Goal: Information Seeking & Learning: Learn about a topic

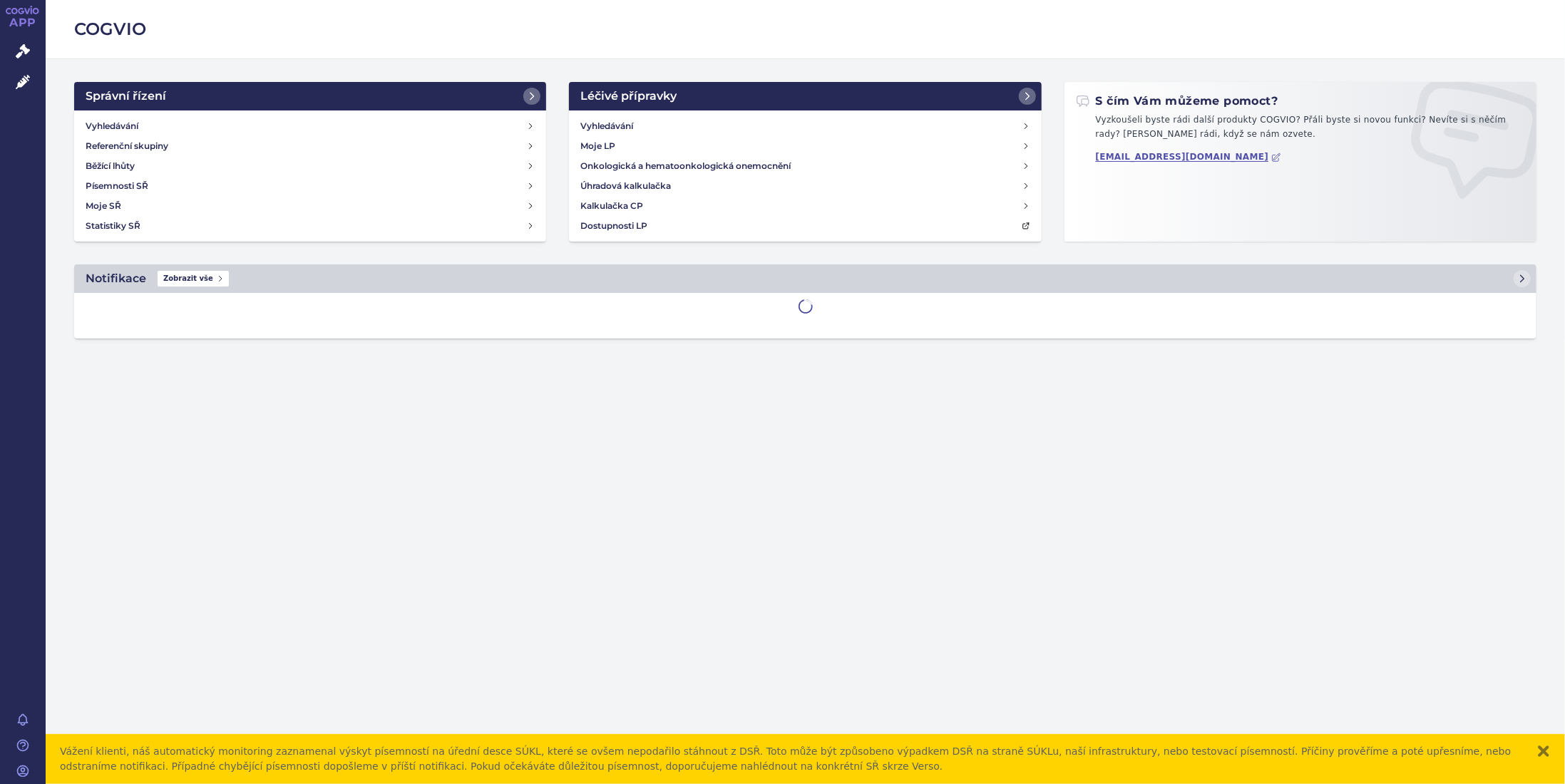
click at [1546, 743] on div "Vážení klienti, náš automatický monitoring zaznamenal výskyt písemností na úřed…" at bounding box center [805, 759] width 1519 height 50
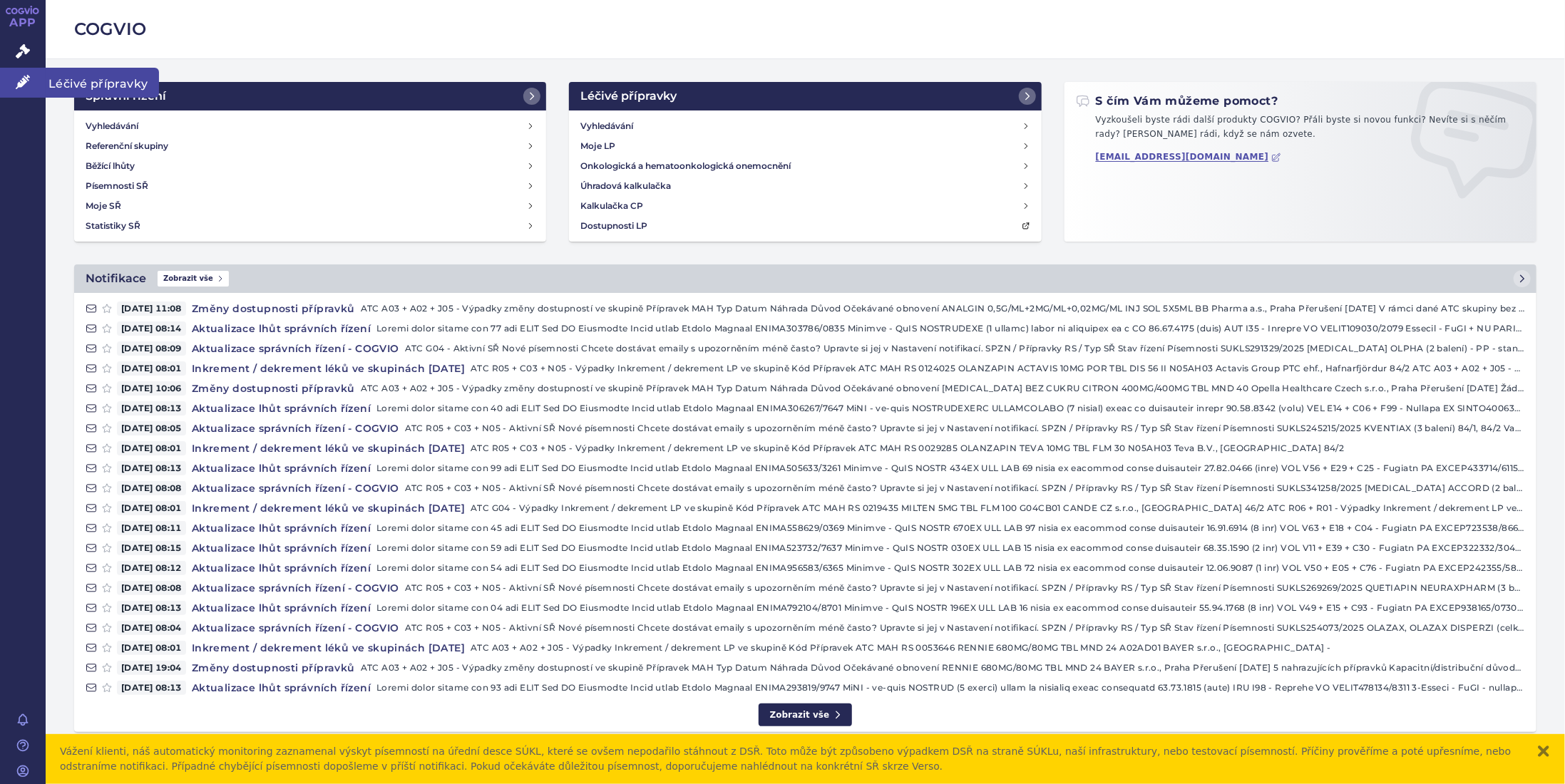
click at [21, 77] on icon at bounding box center [23, 82] width 14 height 14
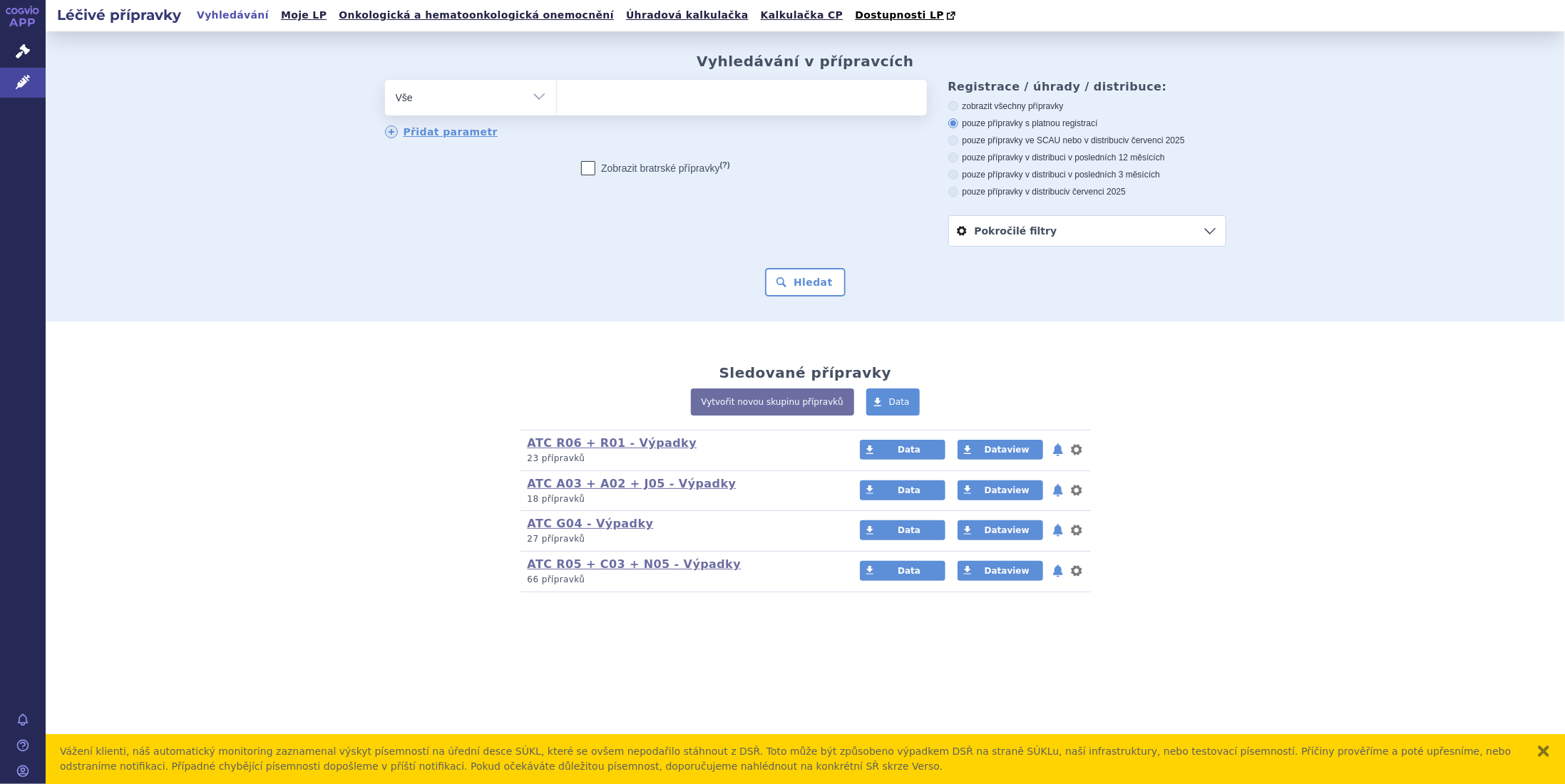
click at [625, 92] on ul at bounding box center [742, 95] width 370 height 30
click at [557, 92] on select at bounding box center [556, 97] width 1 height 36
type input "un"
type input "und"
type input "unde"
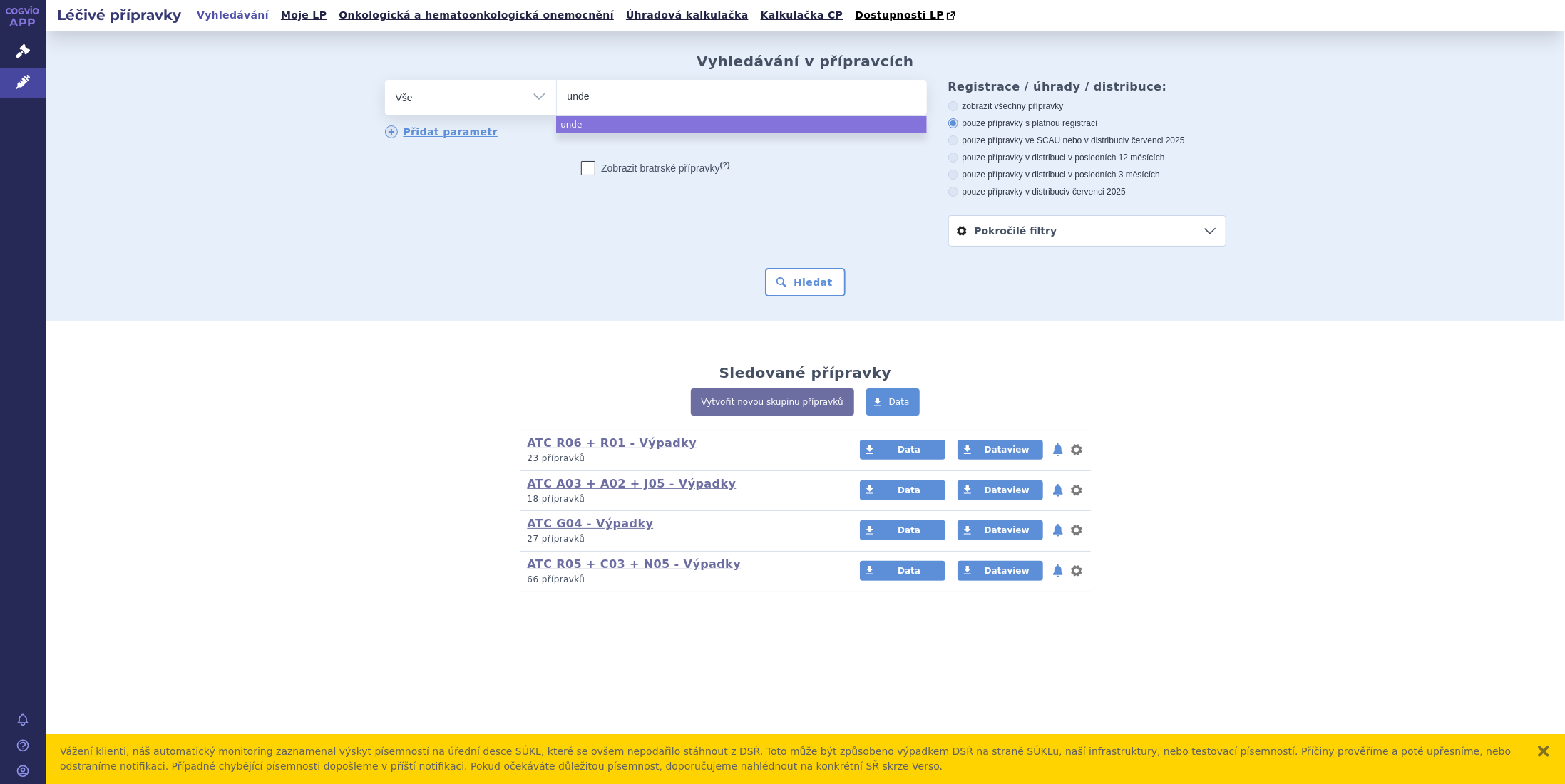
type input "undec"
type input "undeca"
type input "undecan"
select select "undecan"
click at [808, 278] on button "Hledat" at bounding box center [805, 283] width 80 height 29
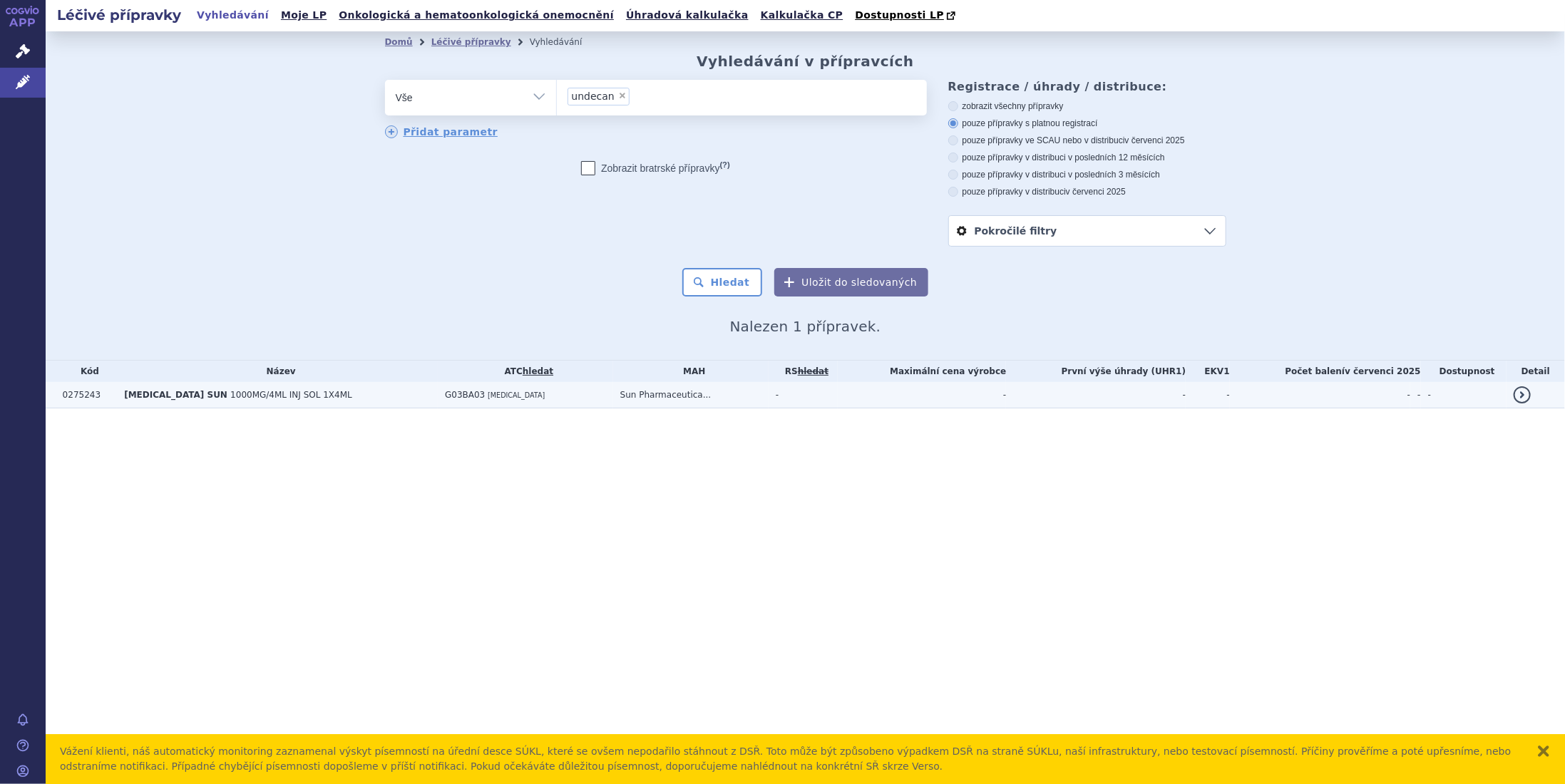
click at [177, 392] on span "TESTOSTERONE UNDECANOATE SUN" at bounding box center [176, 395] width 103 height 10
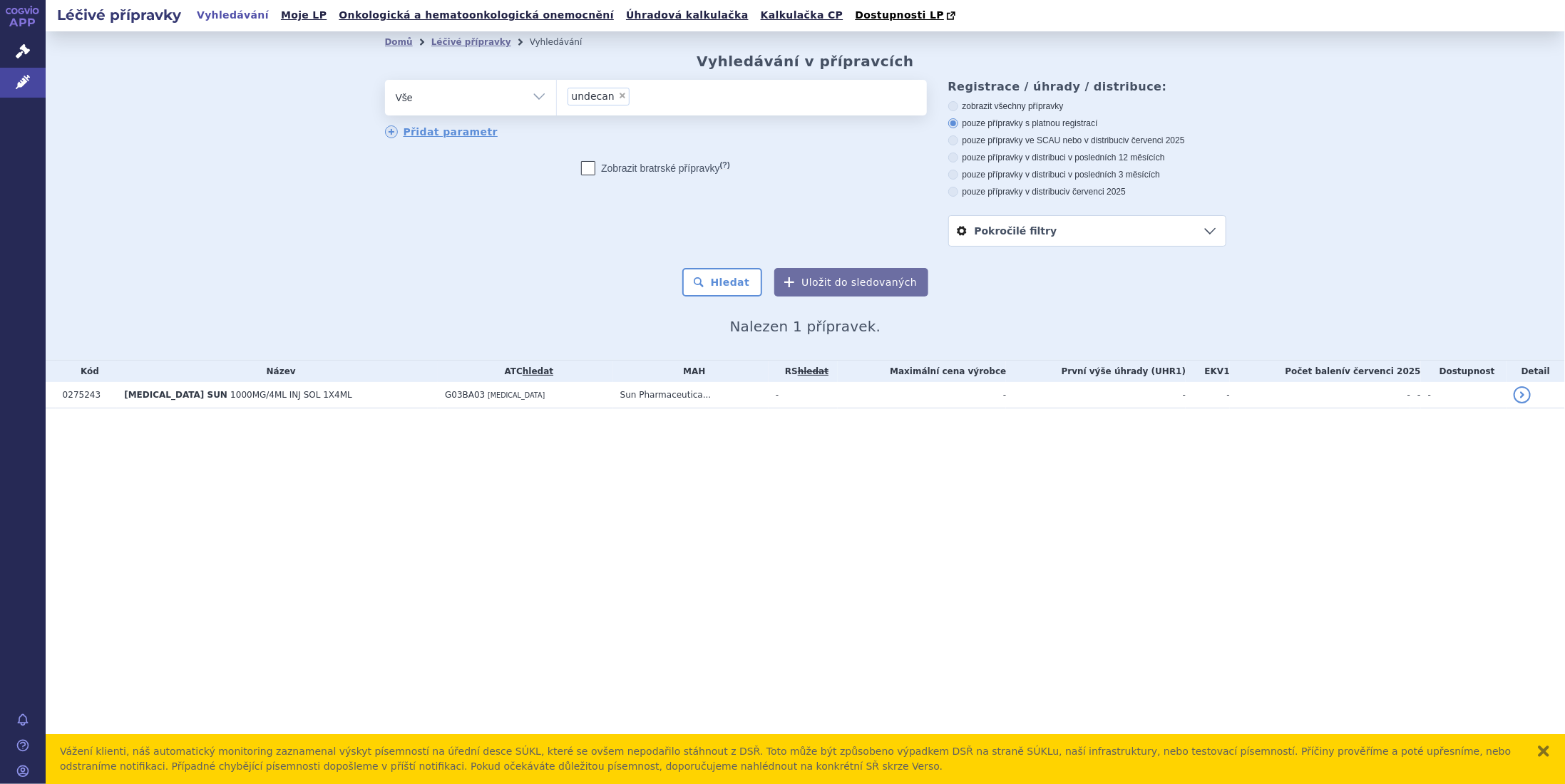
click at [619, 98] on span "×" at bounding box center [622, 95] width 9 height 9
click at [557, 98] on select "undecan" at bounding box center [556, 97] width 1 height 36
select select
type input "ne"
type input "neb"
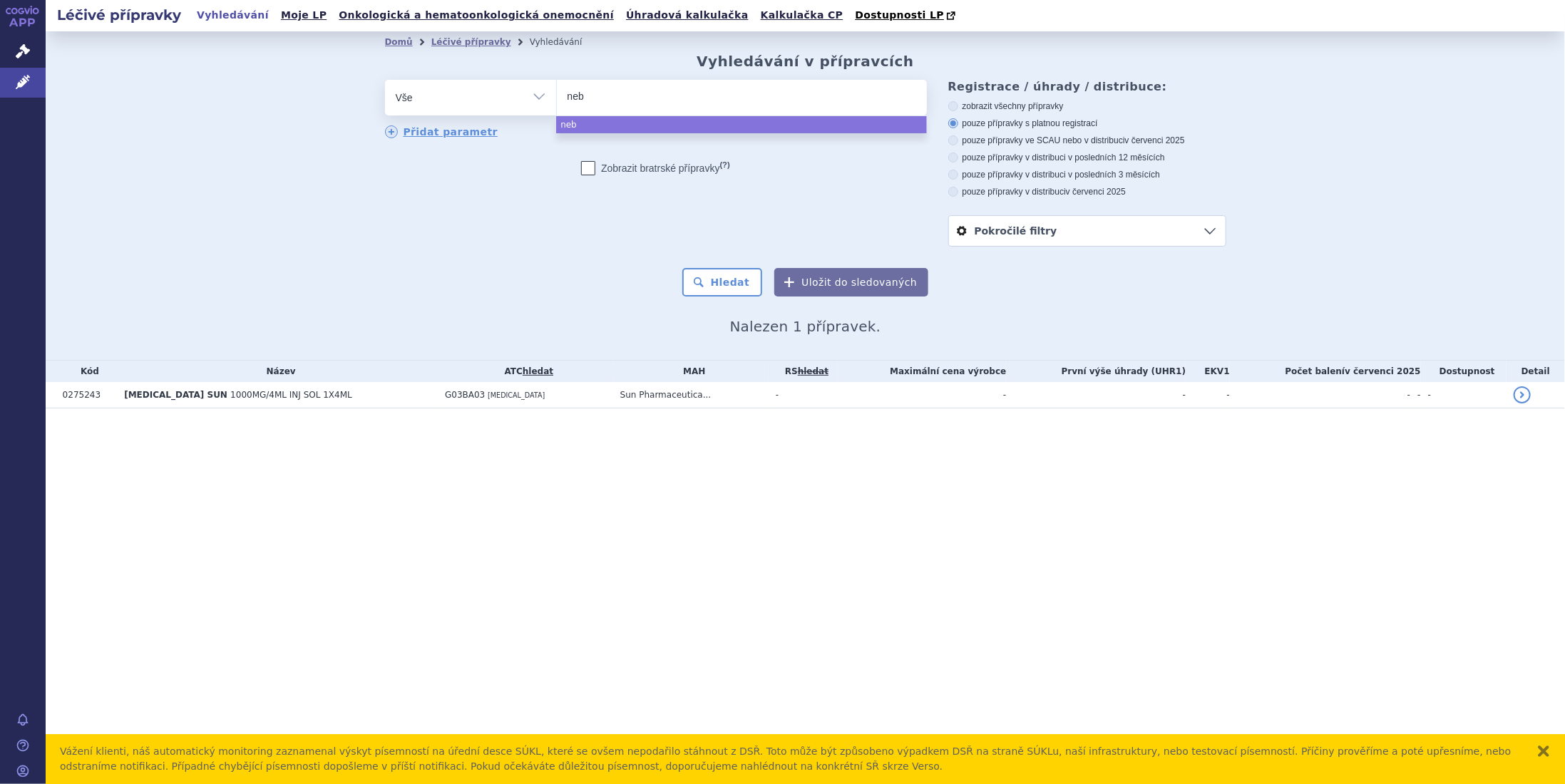
type input "nebi"
type input "nebid"
select select "nebid"
click at [747, 278] on button "Hledat" at bounding box center [723, 283] width 80 height 29
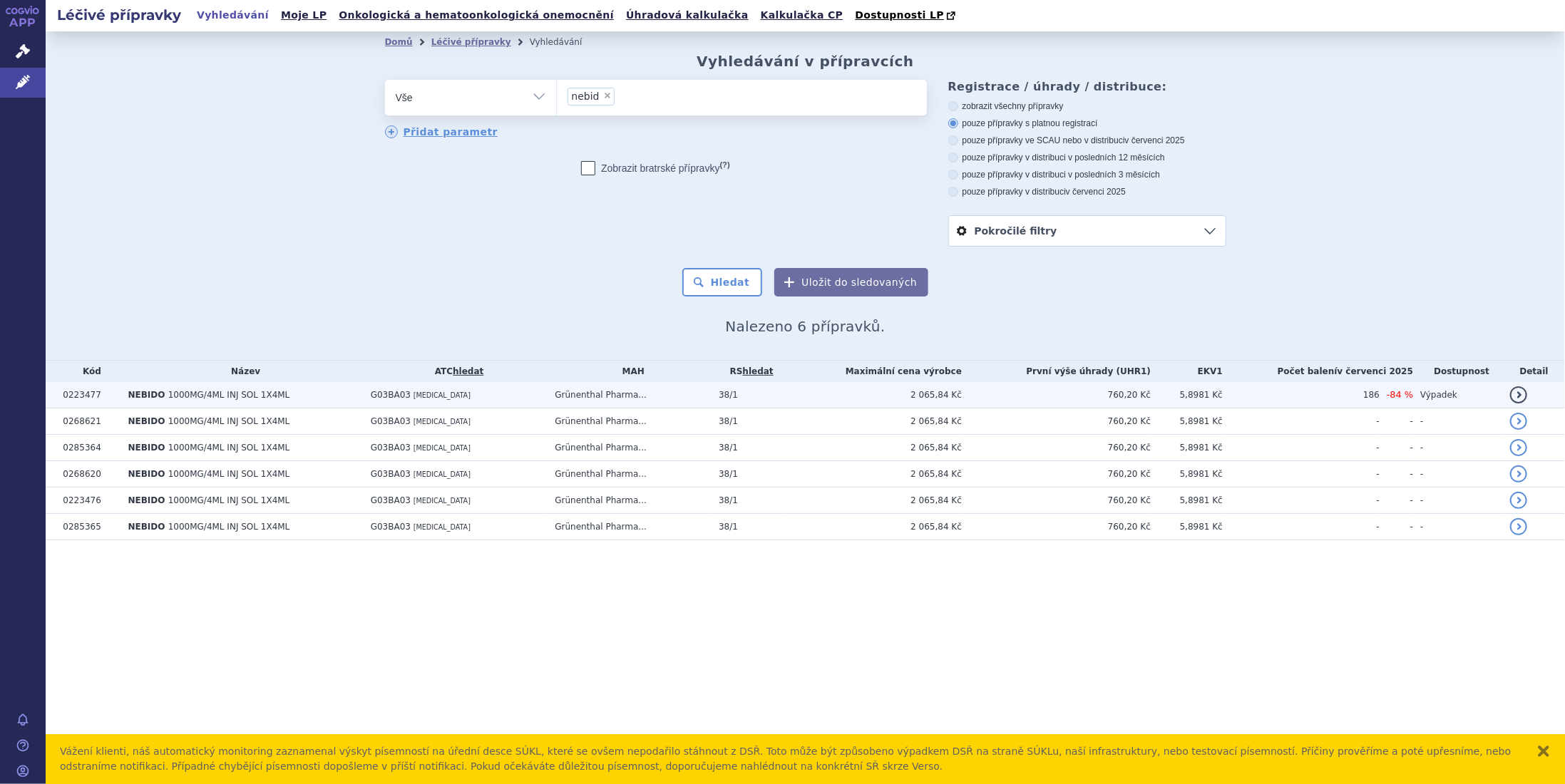
click at [1478, 389] on td "Výpadek" at bounding box center [1457, 395] width 90 height 27
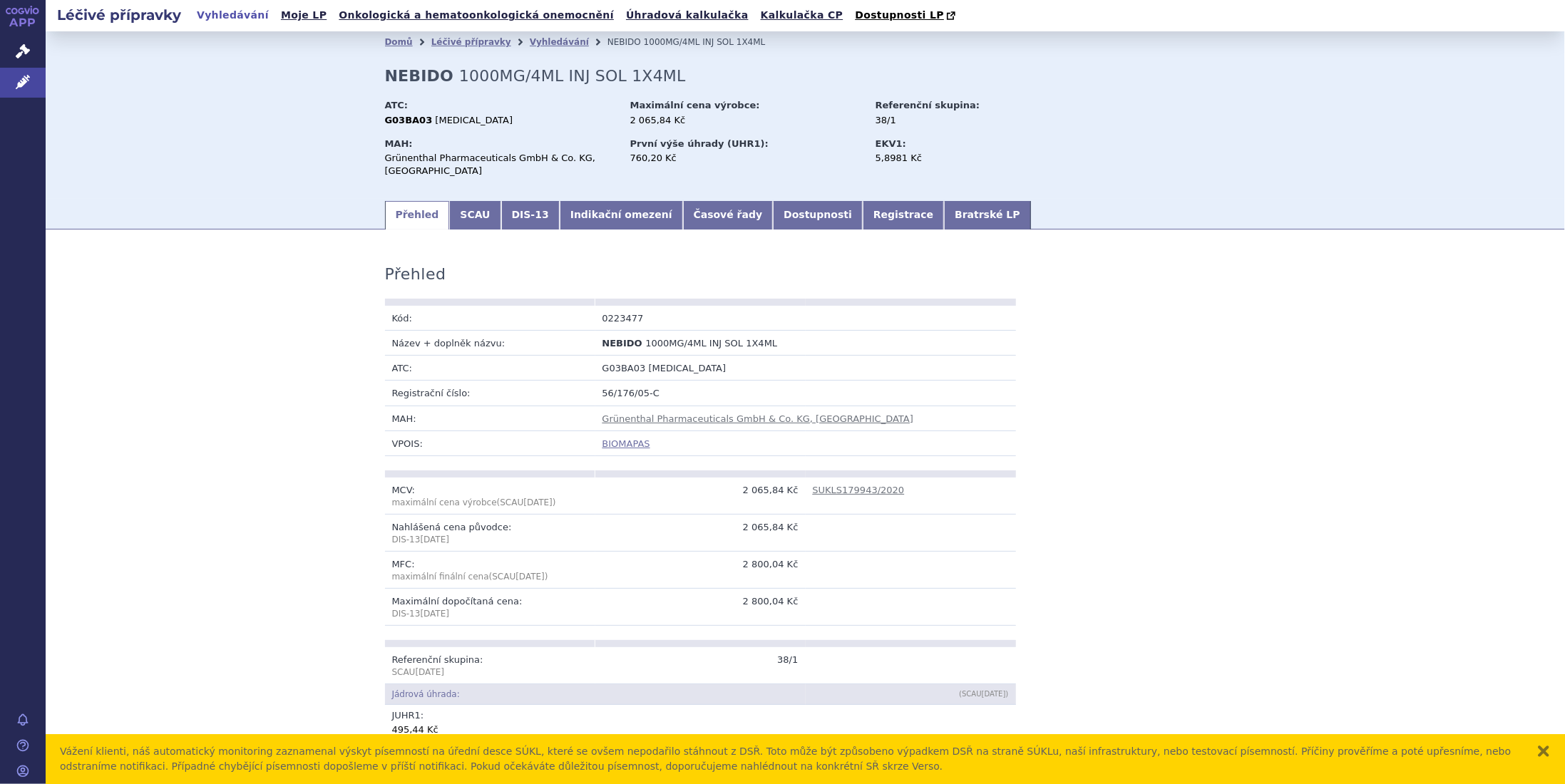
click at [627, 444] on link "BIOMAPAS" at bounding box center [626, 443] width 48 height 11
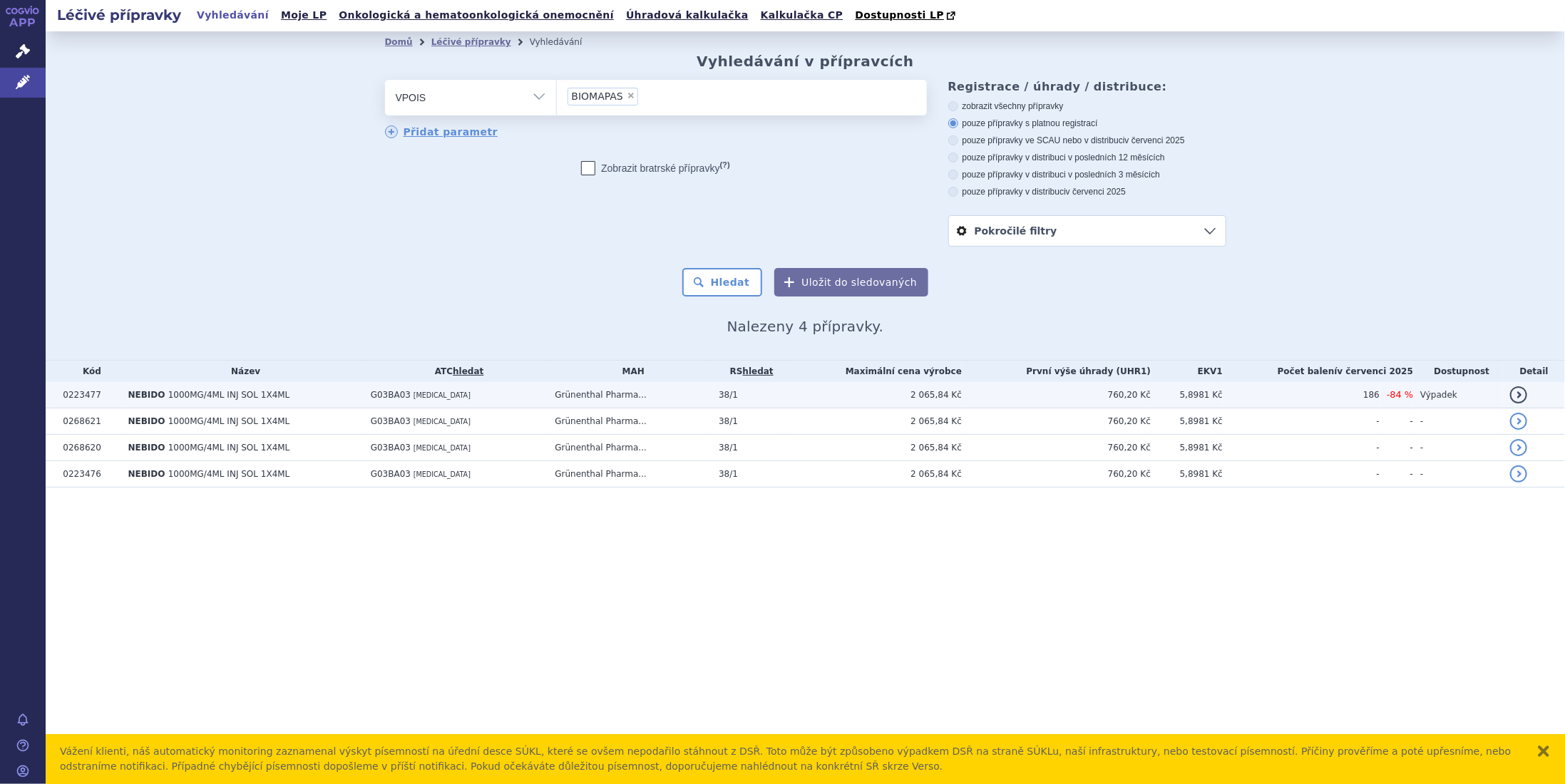
click at [1527, 393] on link "detail" at bounding box center [1518, 395] width 17 height 17
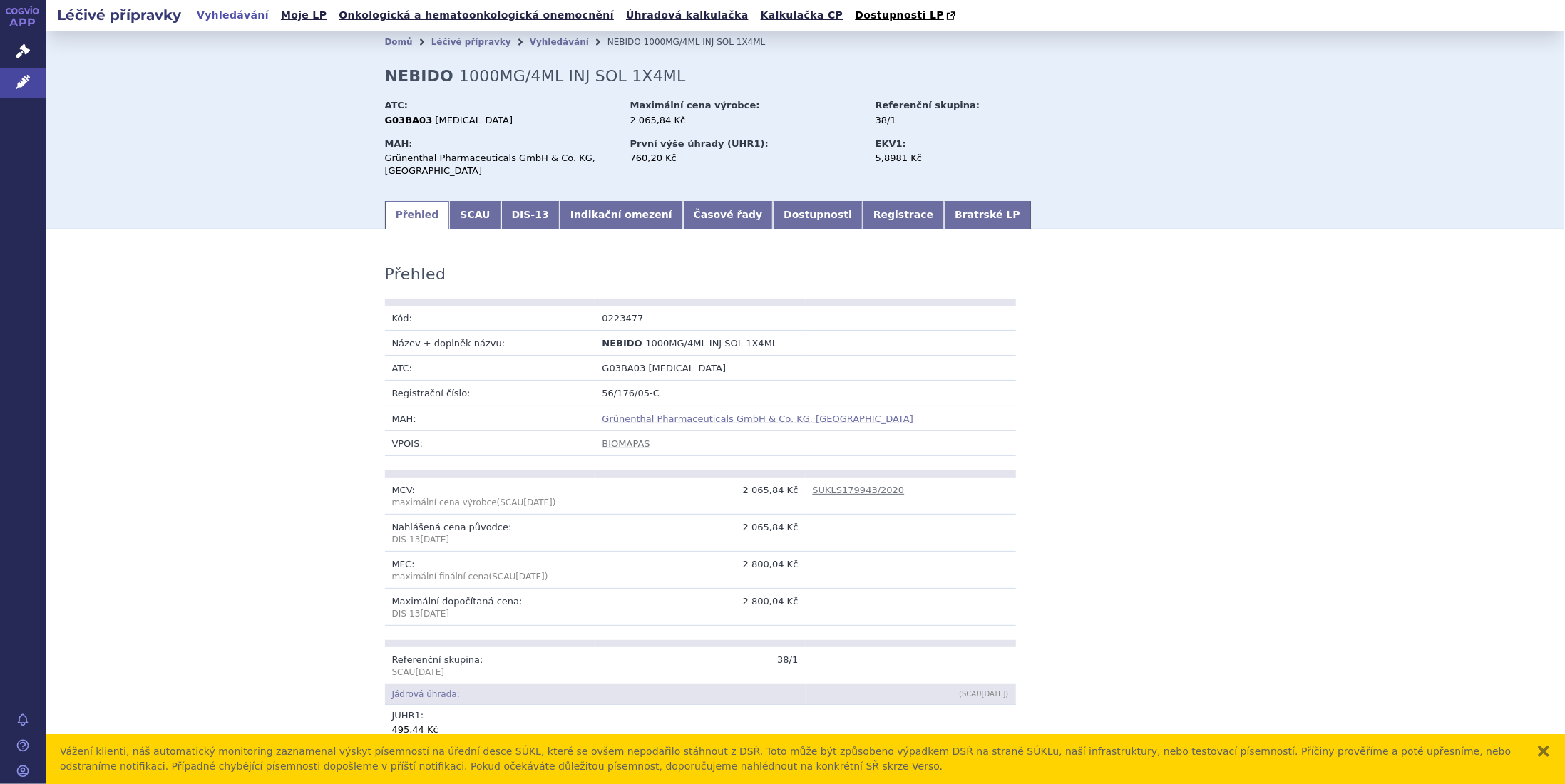
click at [764, 418] on link "Grünenthal Pharmaceuticals GmbH & Co. KG, [GEOGRAPHIC_DATA]" at bounding box center [758, 418] width 311 height 11
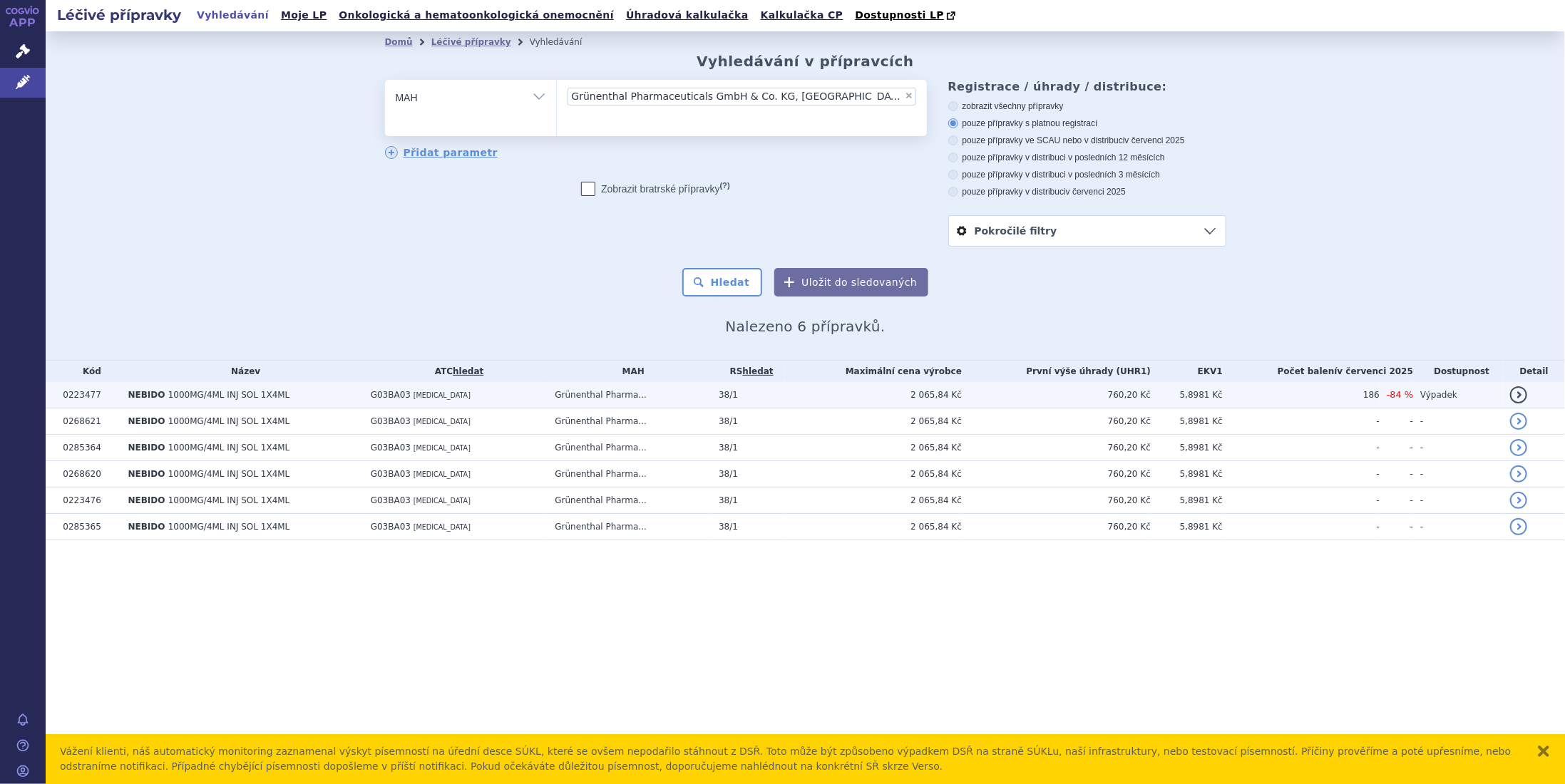
click at [1457, 392] on td "Výpadek" at bounding box center [1457, 395] width 90 height 27
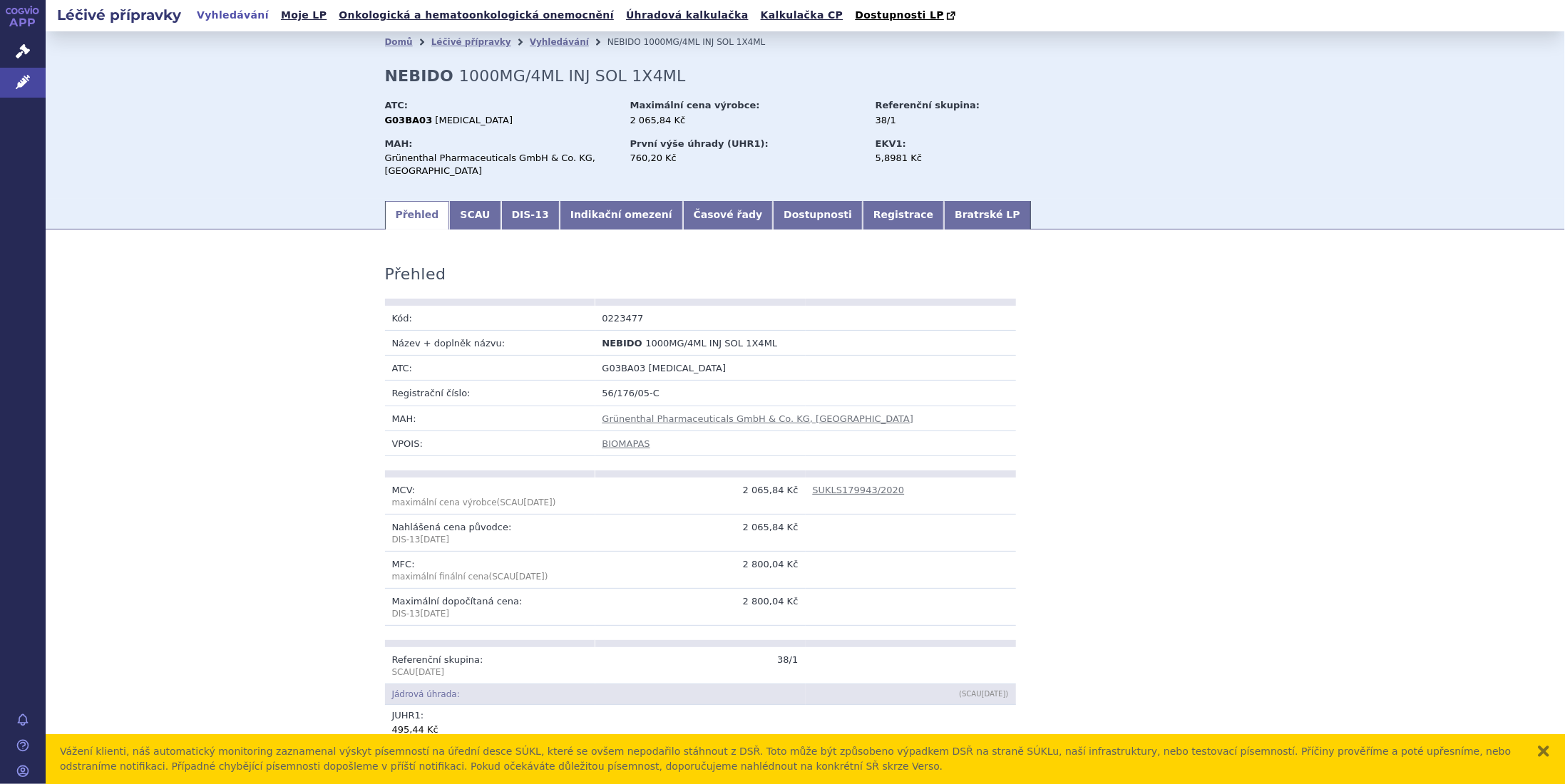
click at [890, 197] on div "Domů Léčivé přípravky Vyhledávání NEBIDO 1000MG/4ML INJ SOL 1X4ML NEBIDO 1000MG…" at bounding box center [806, 126] width 898 height 146
click at [944, 207] on link "Bratrské LP" at bounding box center [987, 215] width 86 height 29
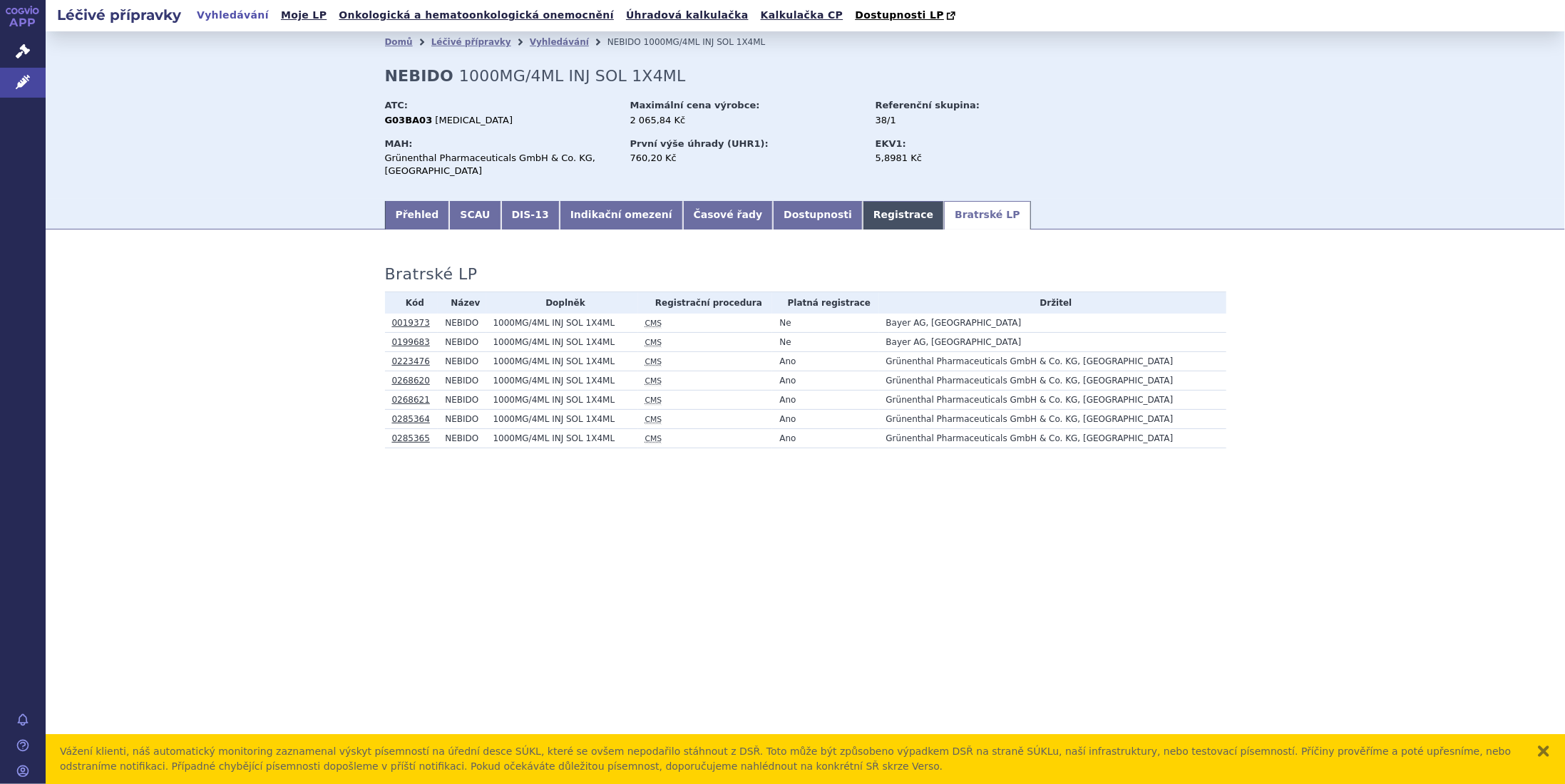
click at [863, 219] on link "Registrace" at bounding box center [903, 215] width 81 height 29
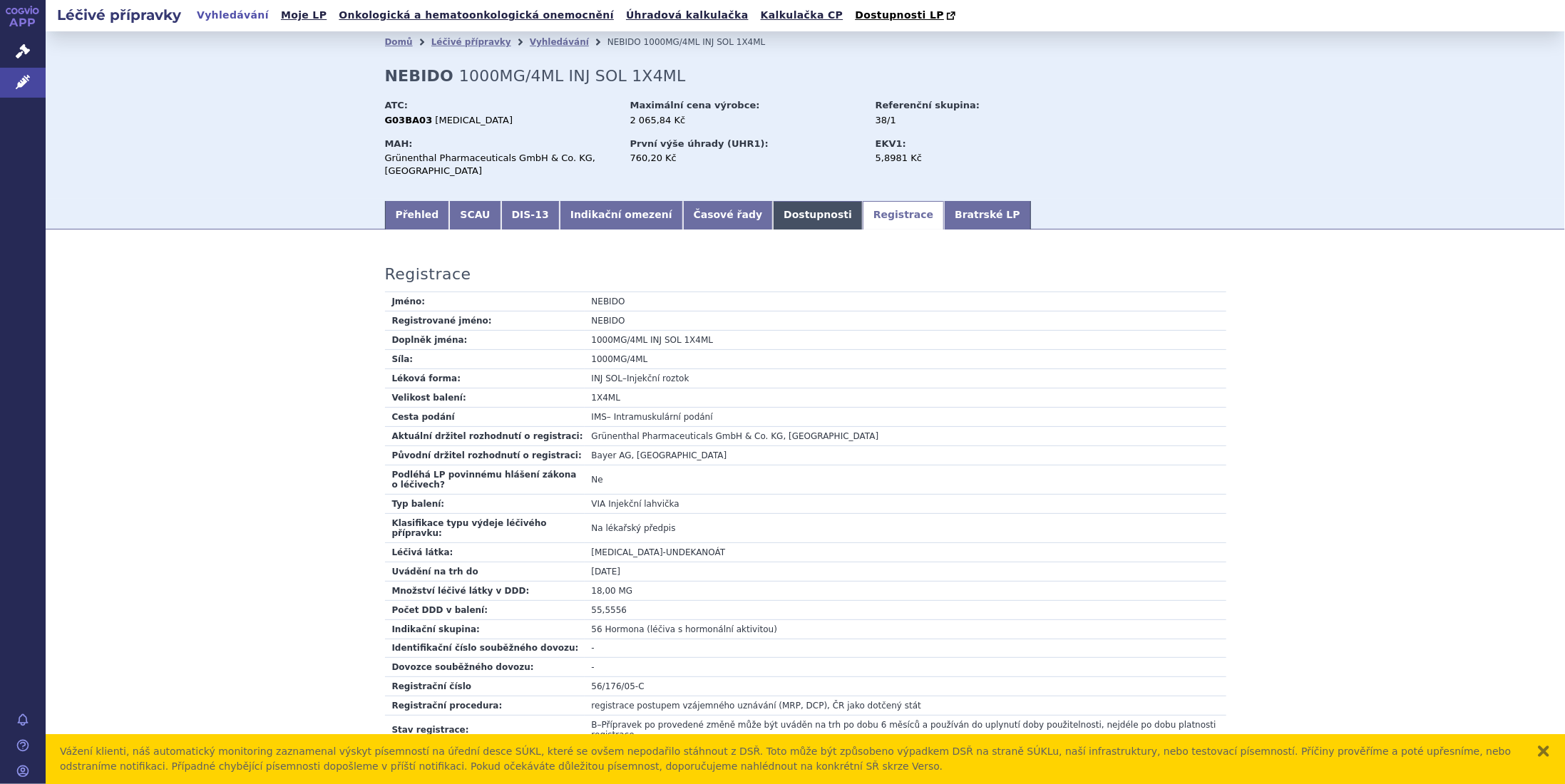
click at [773, 221] on link "Dostupnosti" at bounding box center [817, 215] width 90 height 29
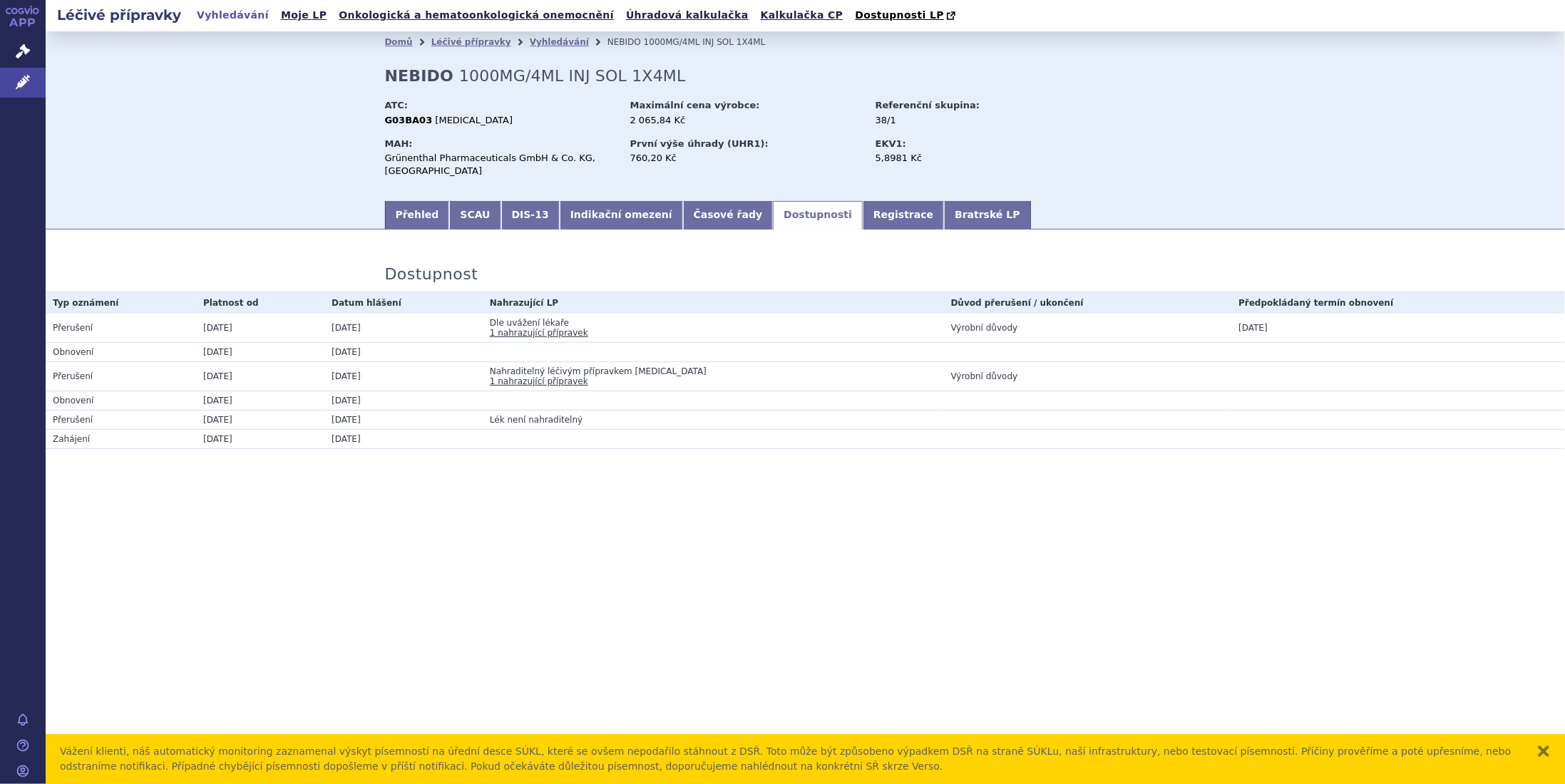
click at [546, 331] on link "1 nahrazující přípravek" at bounding box center [539, 333] width 98 height 10
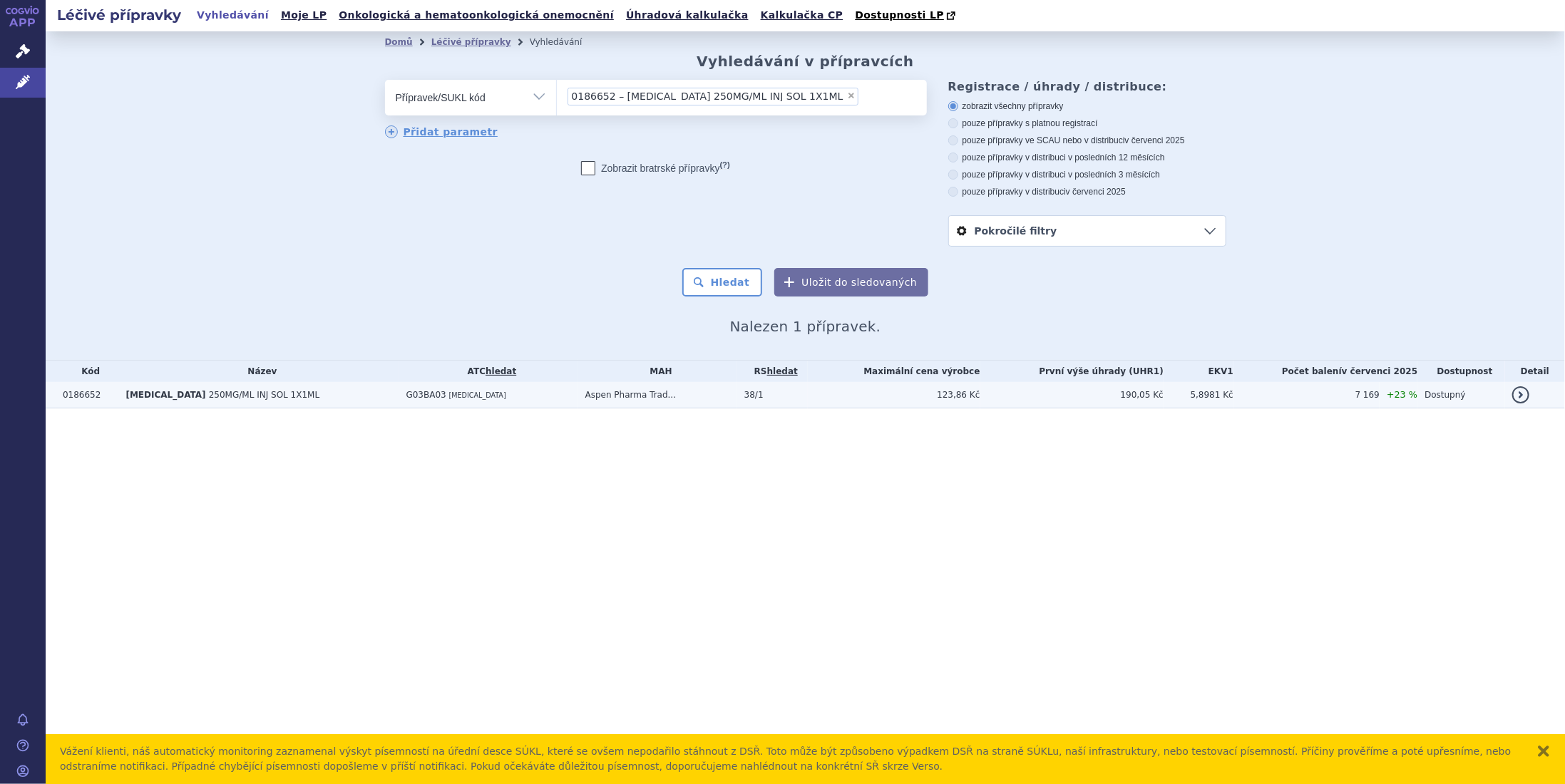
click at [1518, 393] on link "detail" at bounding box center [1521, 395] width 17 height 17
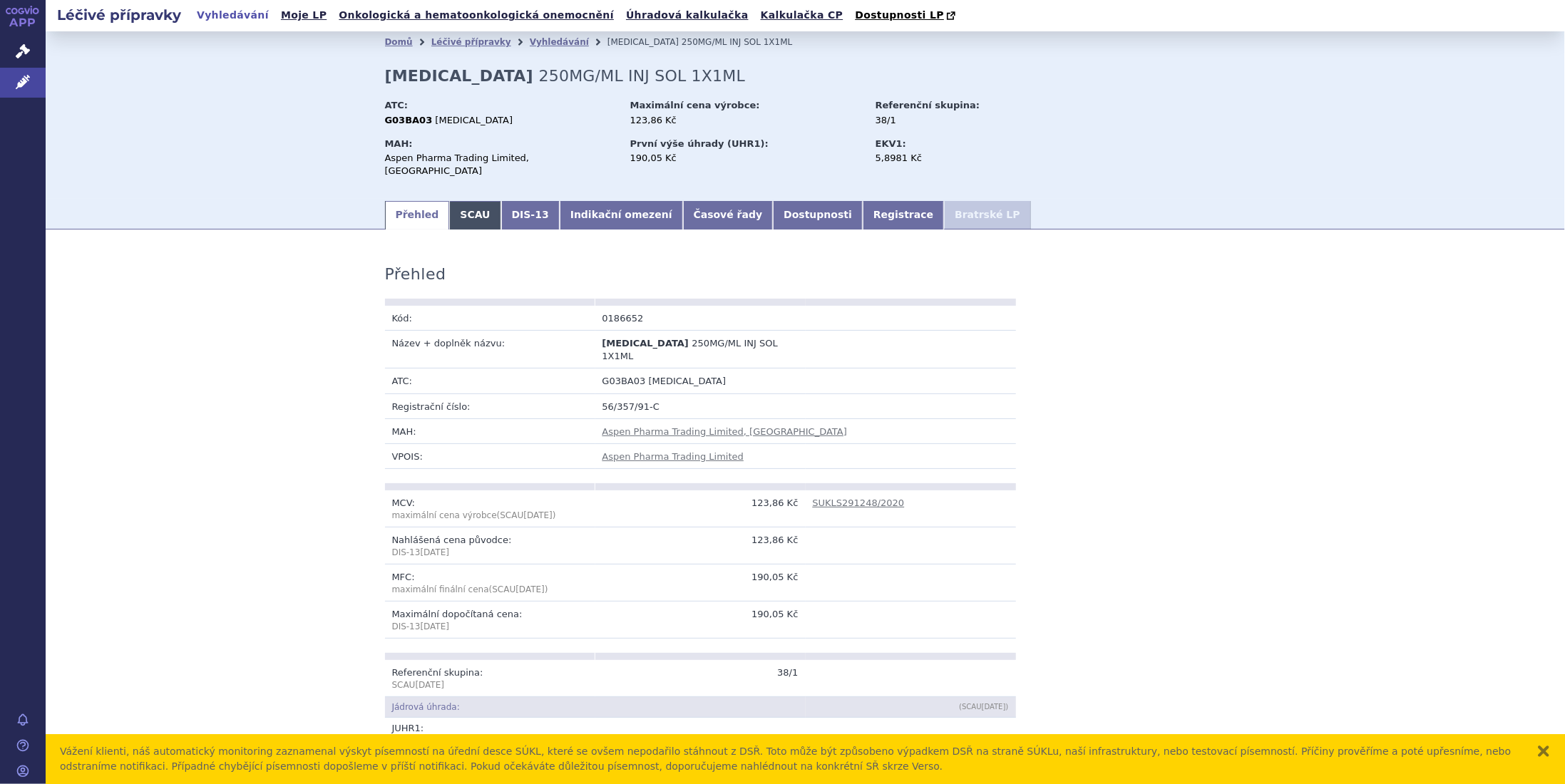
click at [458, 203] on link "SCAU" at bounding box center [475, 215] width 52 height 29
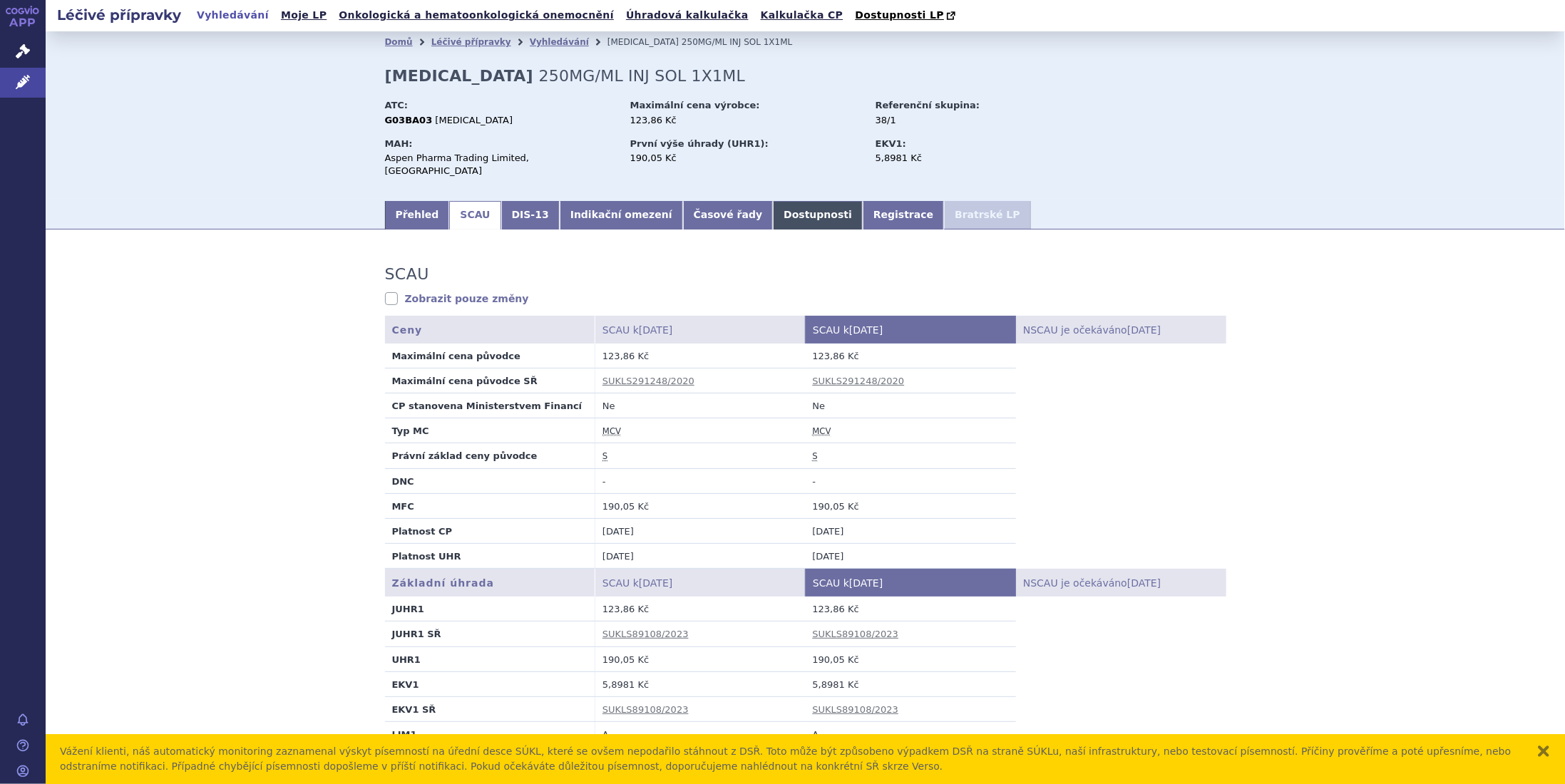
click at [773, 207] on link "Dostupnosti" at bounding box center [817, 215] width 90 height 29
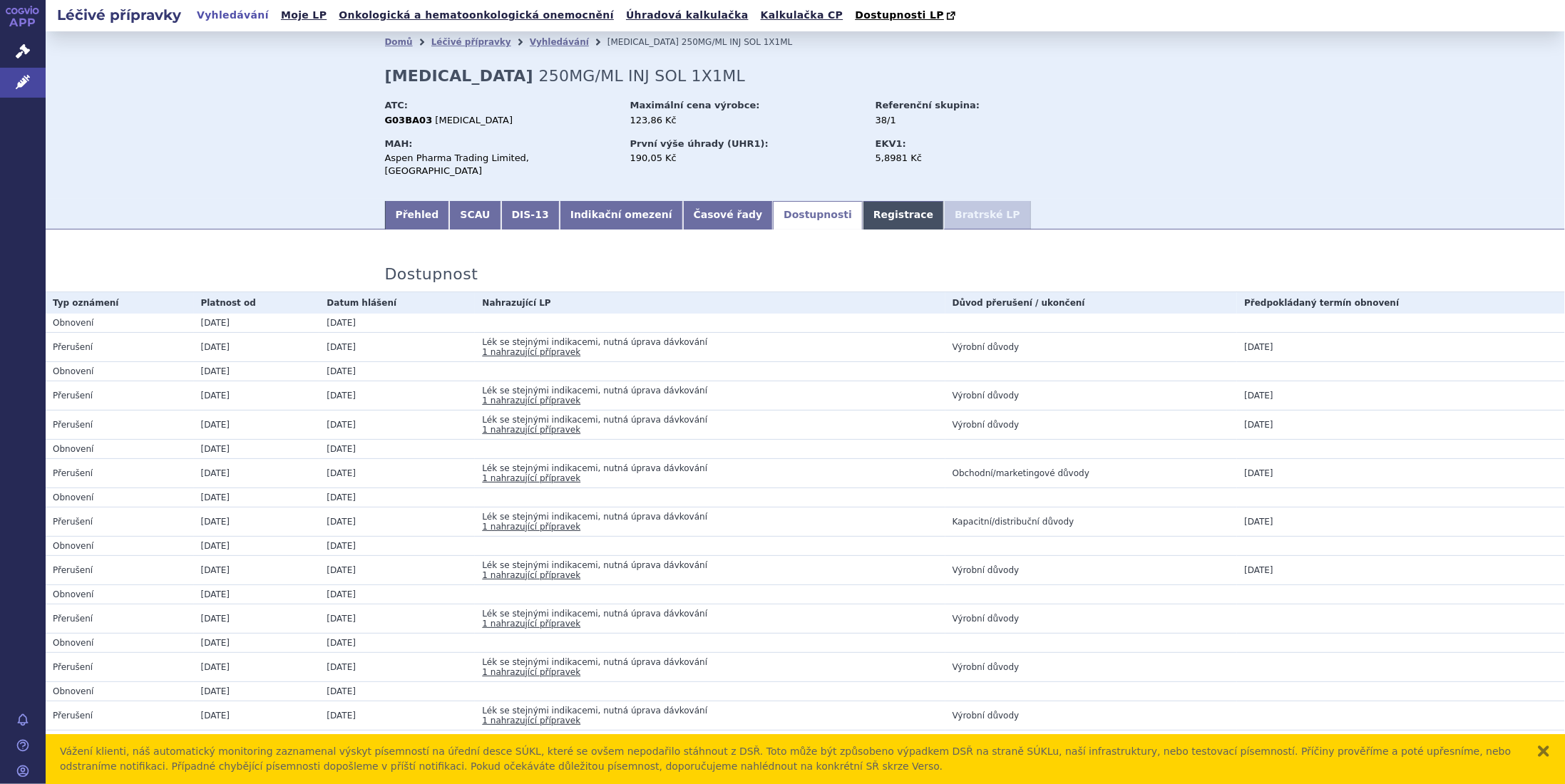
click at [863, 203] on link "Registrace" at bounding box center [903, 215] width 81 height 29
